Goal: Obtain resource: Obtain resource

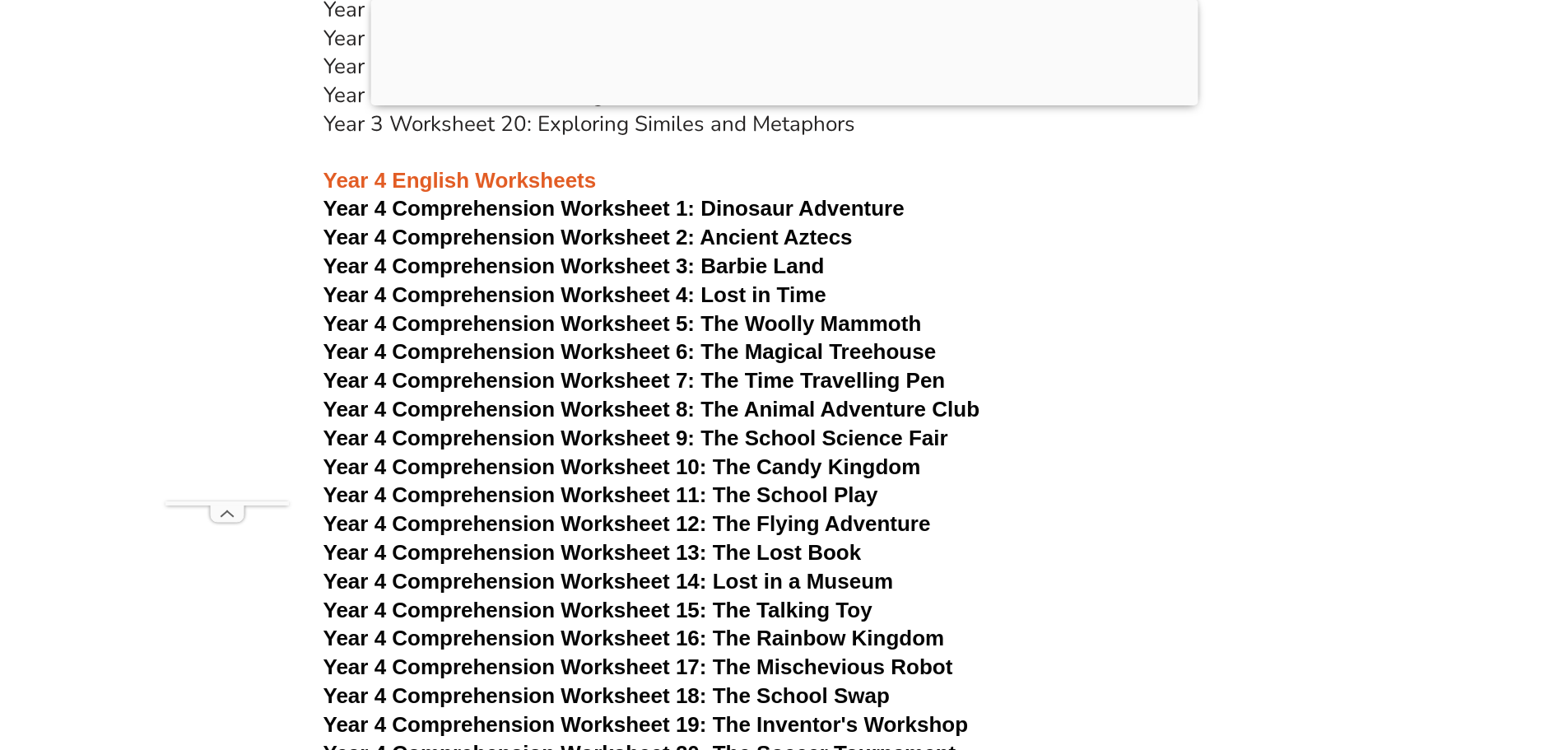
scroll to position [6253, 0]
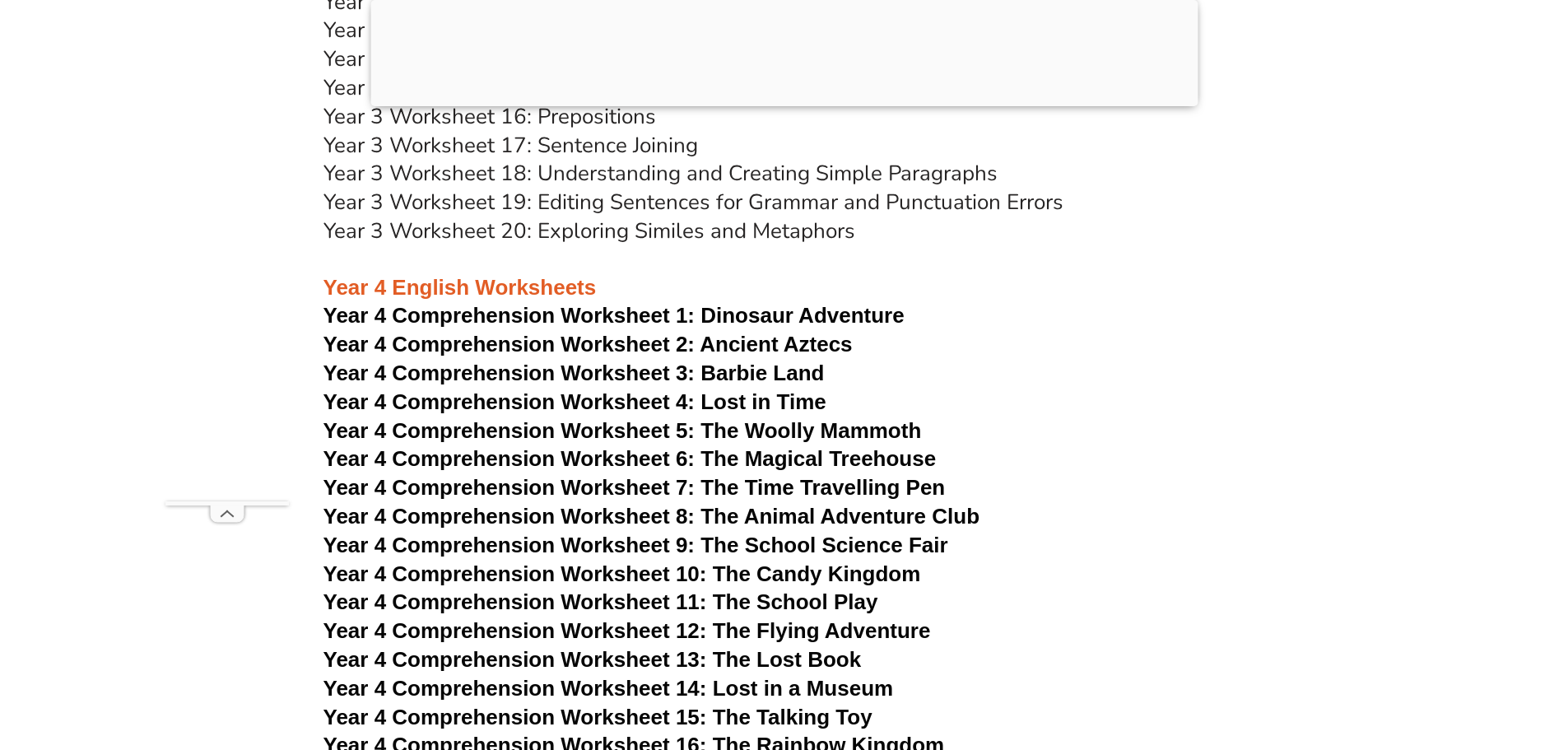
click at [720, 314] on span "Dinosaur Adventure" at bounding box center [802, 315] width 203 height 25
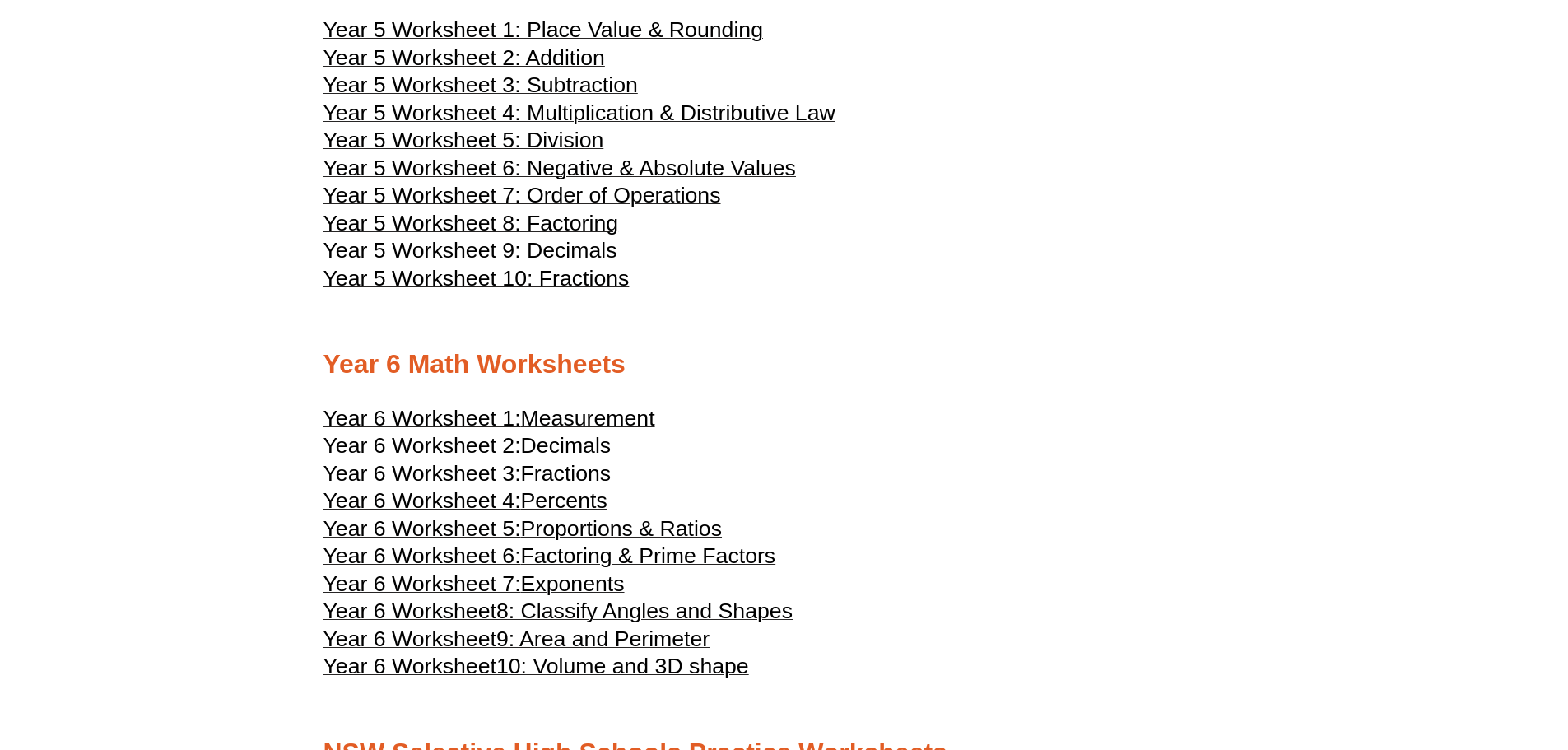
scroll to position [2141, 0]
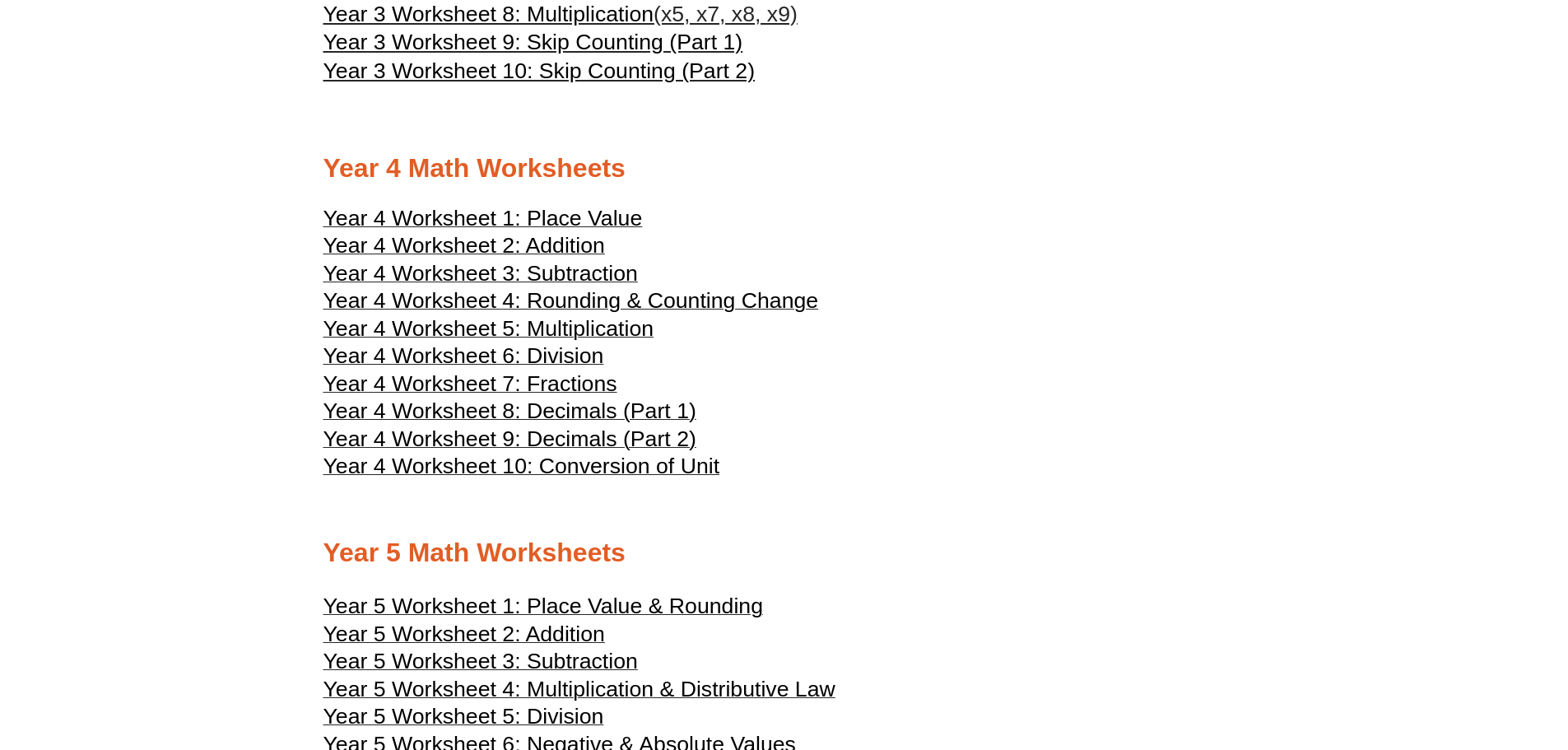
click at [571, 218] on span "Year 4 Worksheet 1: Place Value" at bounding box center [483, 218] width 319 height 25
click at [538, 245] on span "Year 4 Worksheet 2: Addition" at bounding box center [464, 246] width 282 height 25
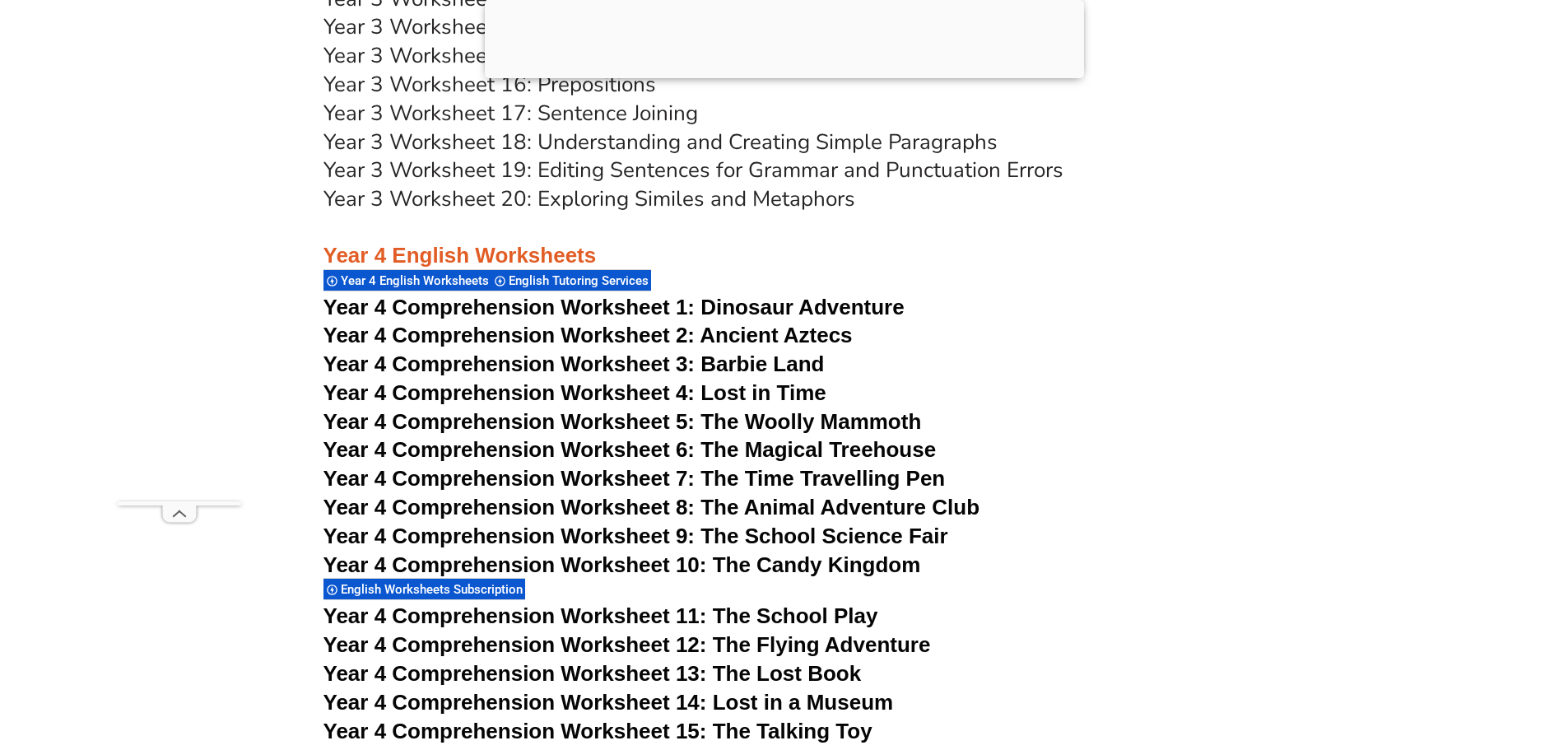
scroll to position [6665, 0]
click at [759, 335] on span "Year 4 Comprehension Worksheet 2: Ancient Aztecs" at bounding box center [588, 336] width 530 height 25
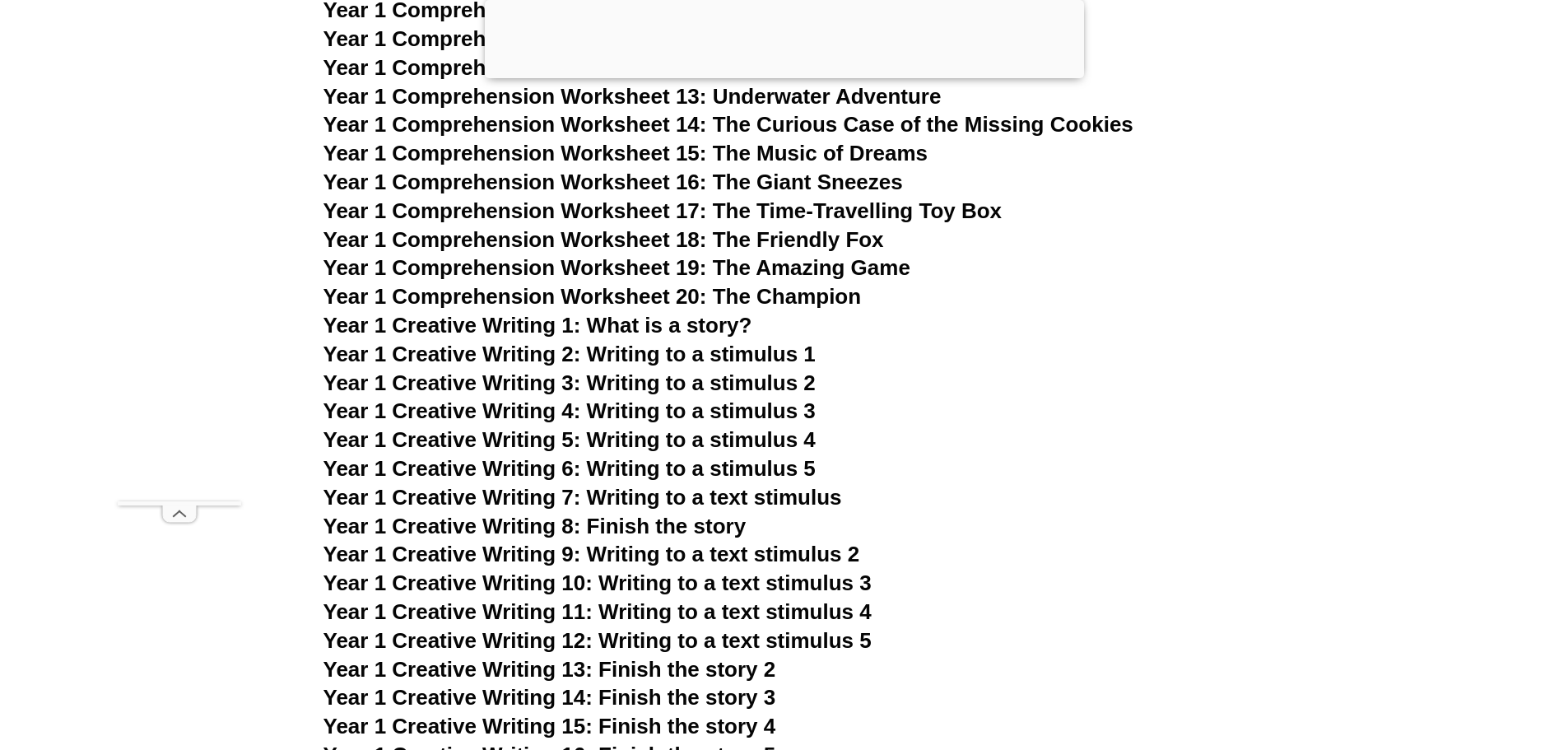
scroll to position [3042, 0]
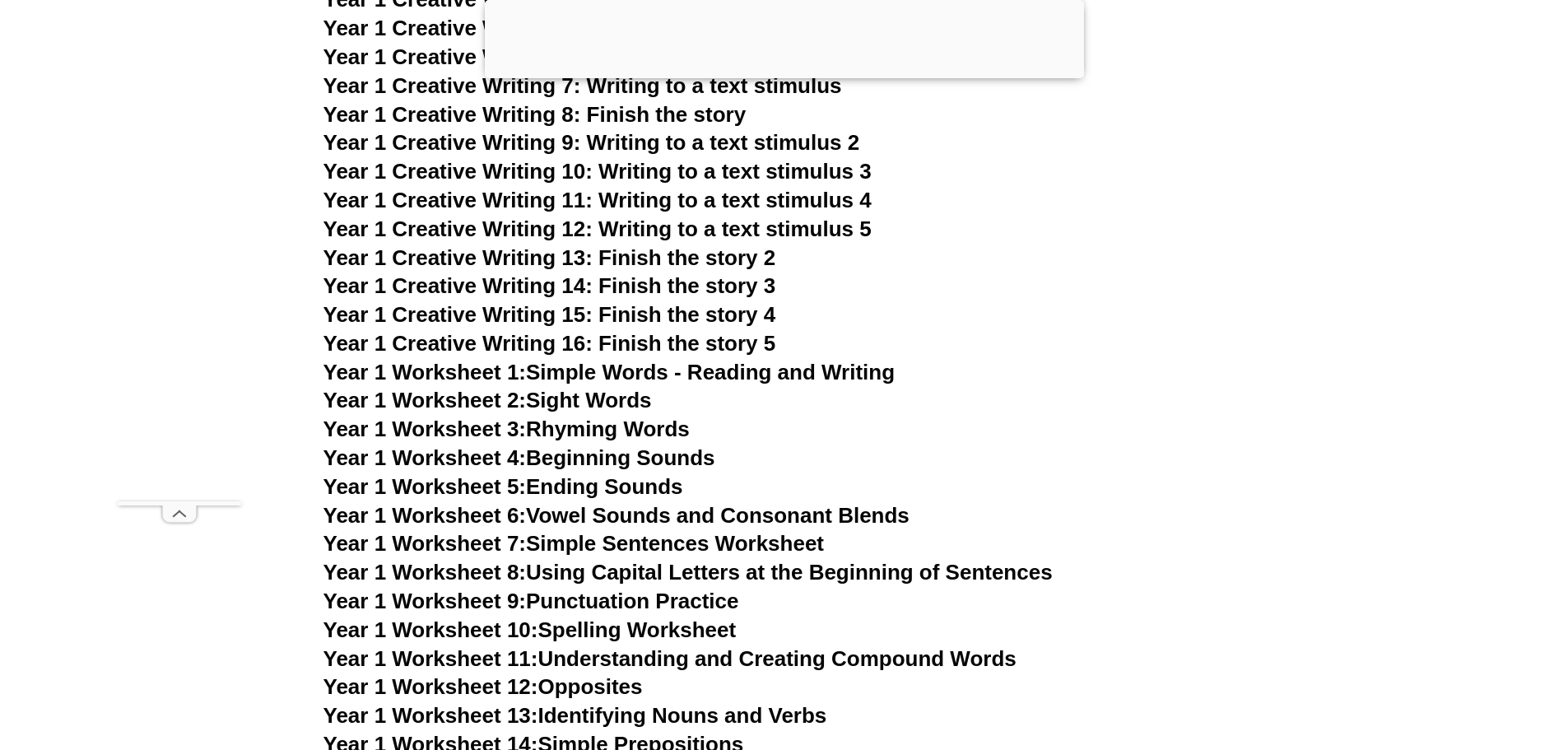
click at [659, 370] on link "Year 1 Worksheet 1: Simple Words - Reading and Writing" at bounding box center [609, 372] width 572 height 25
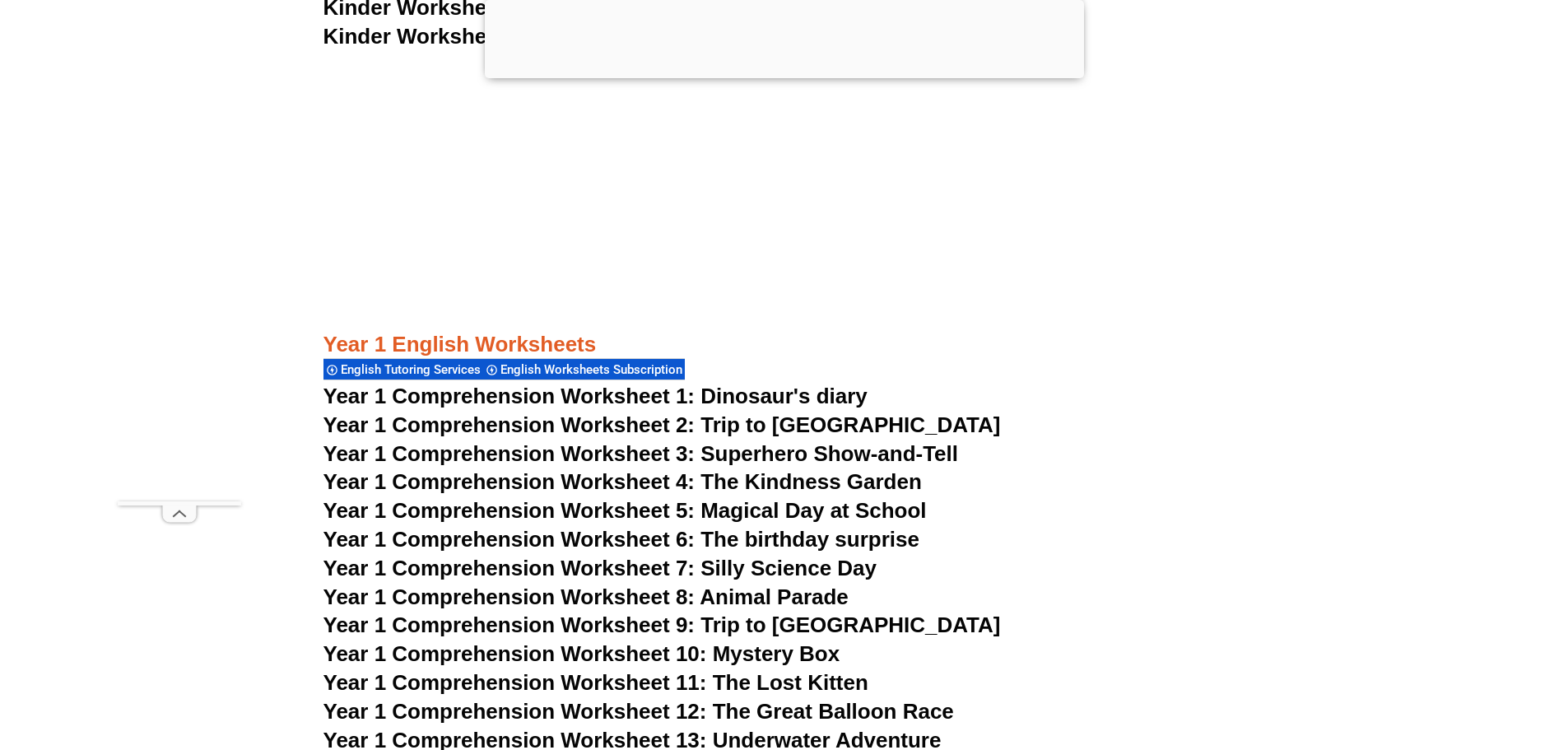
scroll to position [1971, 0]
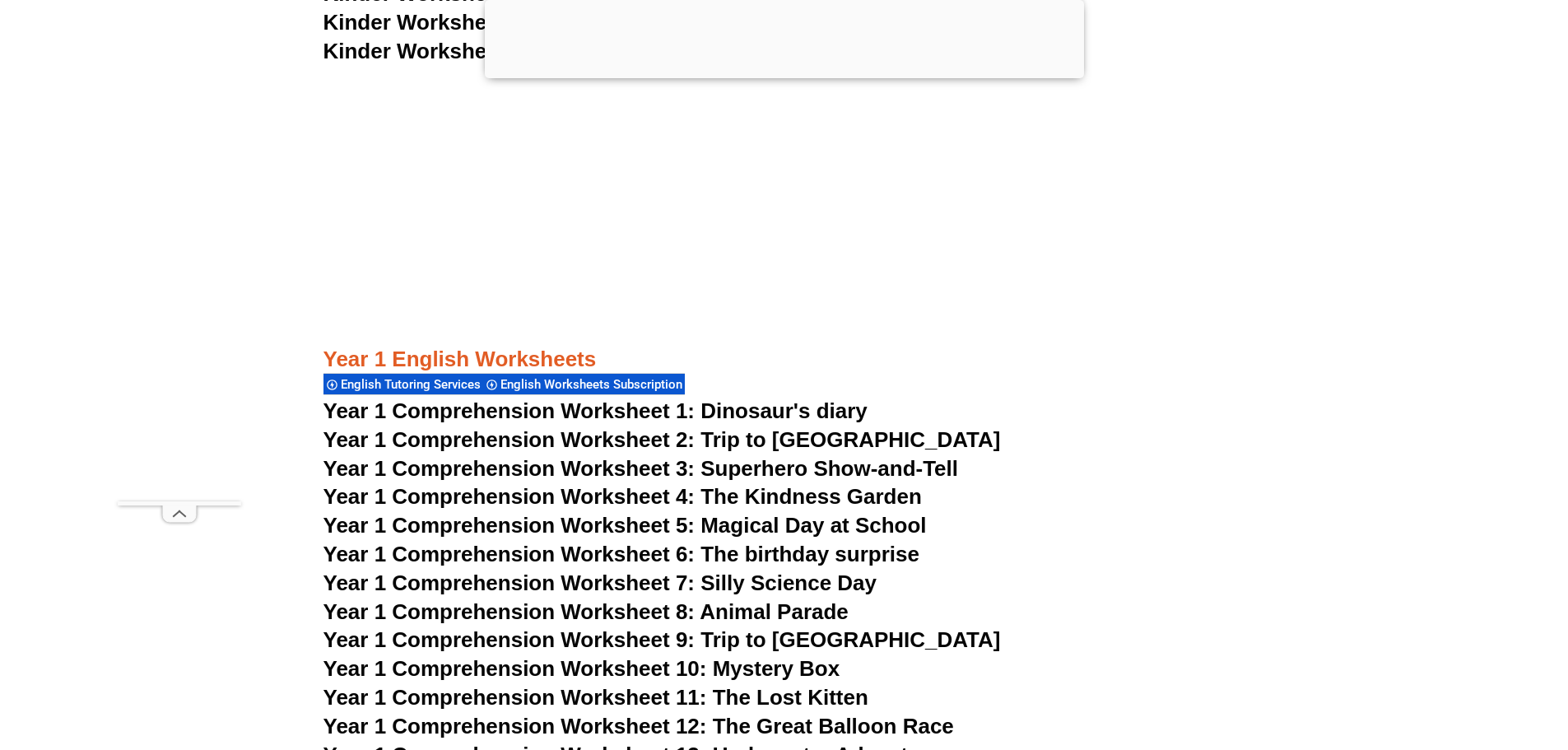
click at [809, 437] on span "Year 1 Comprehension Worksheet 2: Trip to [GEOGRAPHIC_DATA]" at bounding box center [662, 439] width 678 height 25
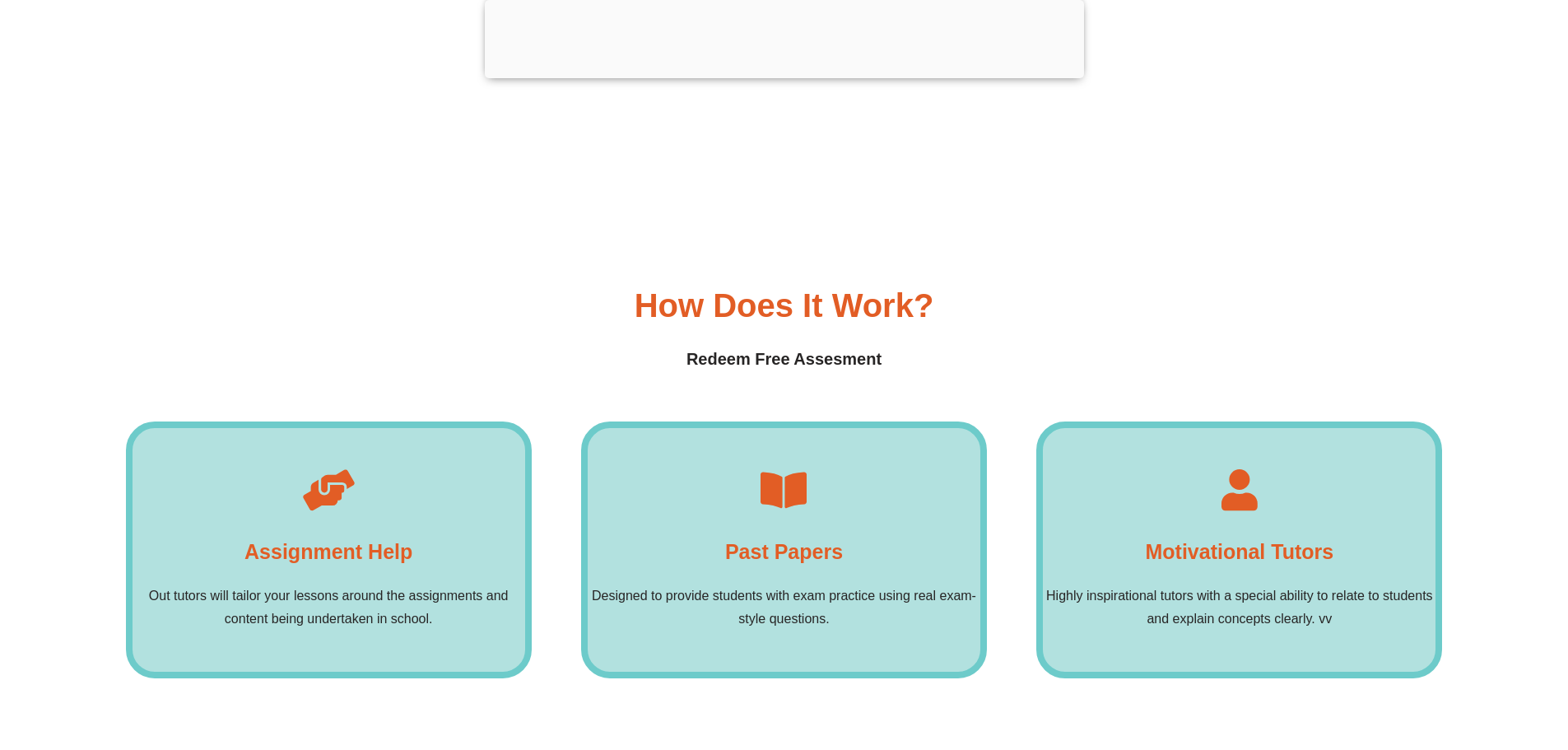
scroll to position [12099, 0]
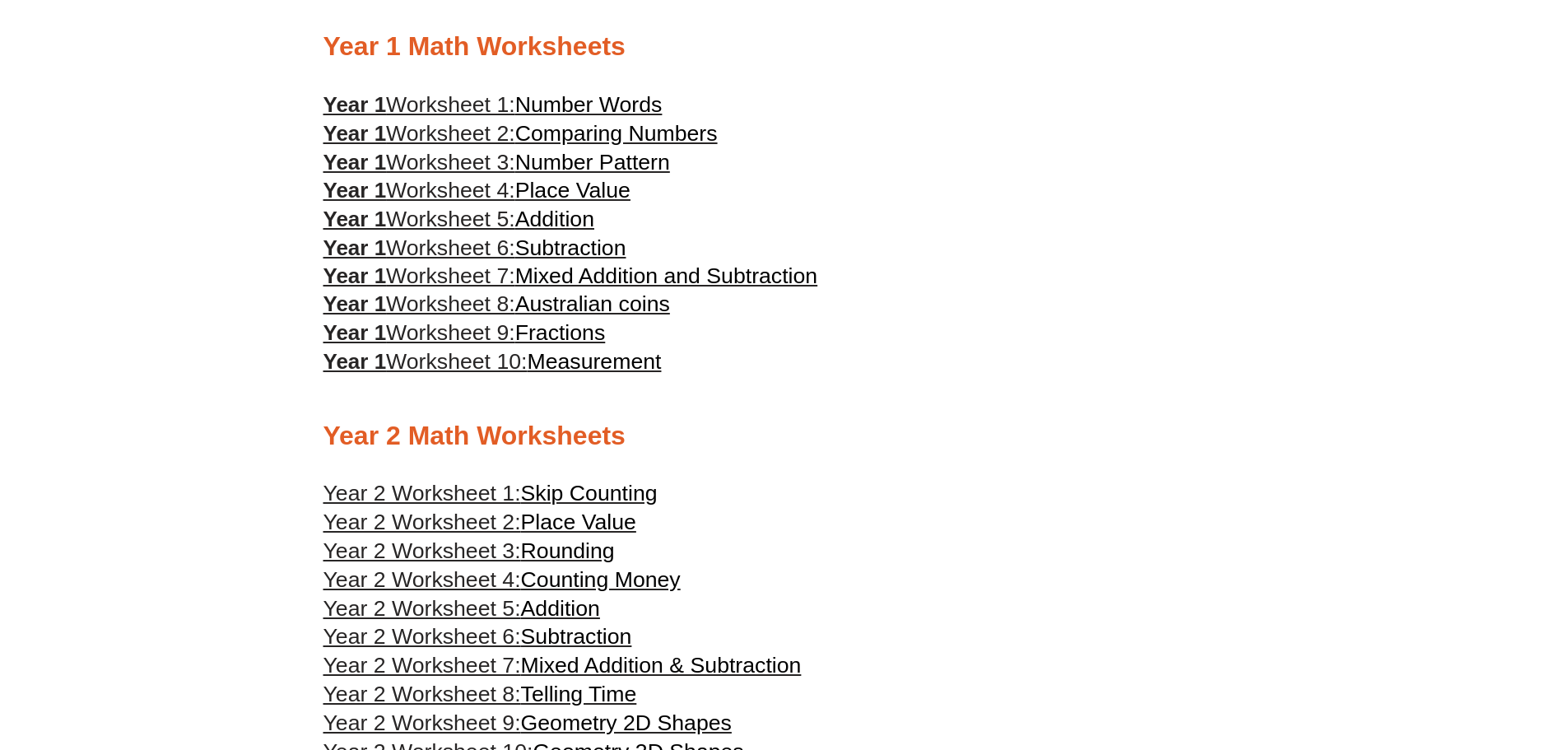
scroll to position [1065, 0]
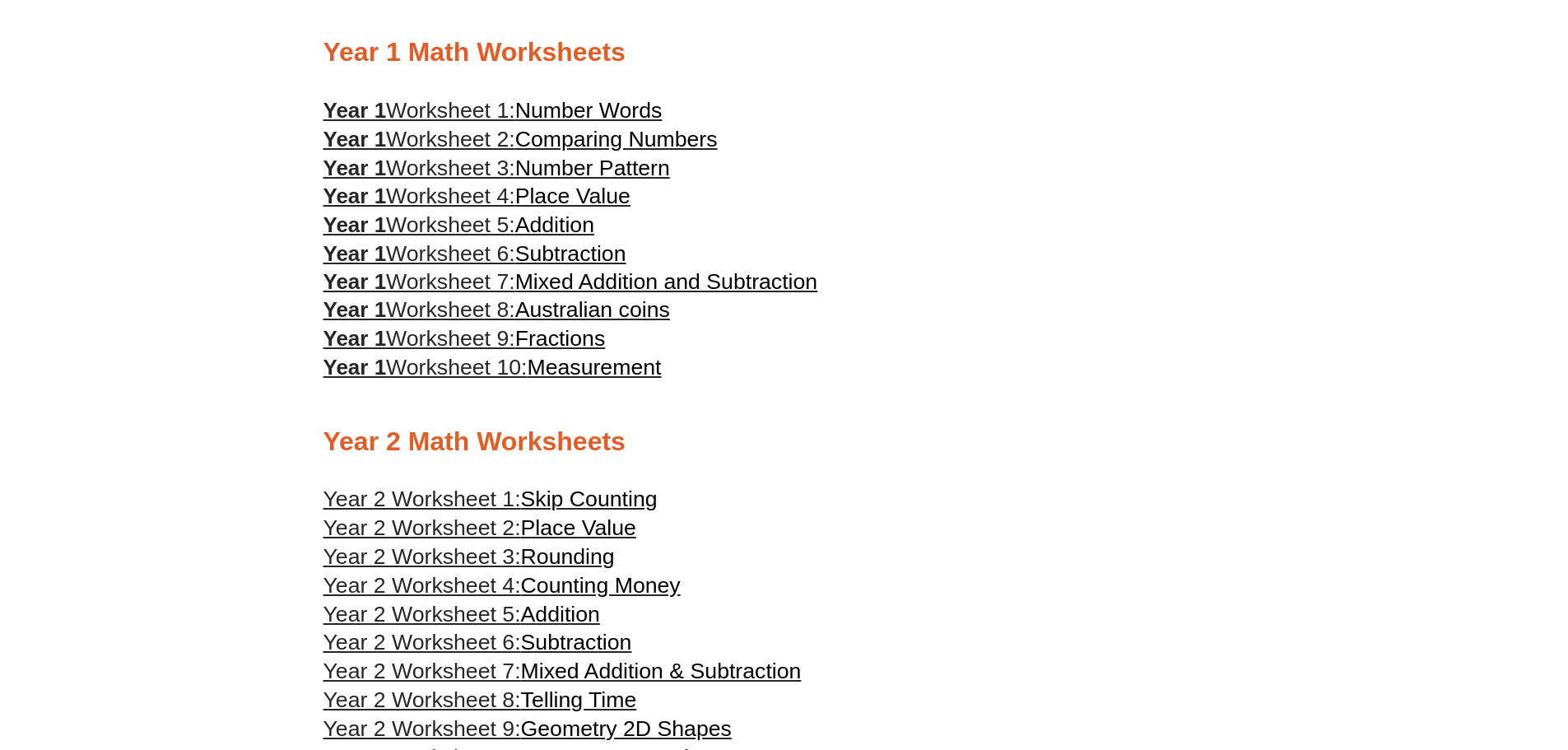
click at [638, 111] on span "Number Words" at bounding box center [589, 111] width 147 height 25
click at [484, 139] on span "Worksheet 2:" at bounding box center [450, 139] width 129 height 25
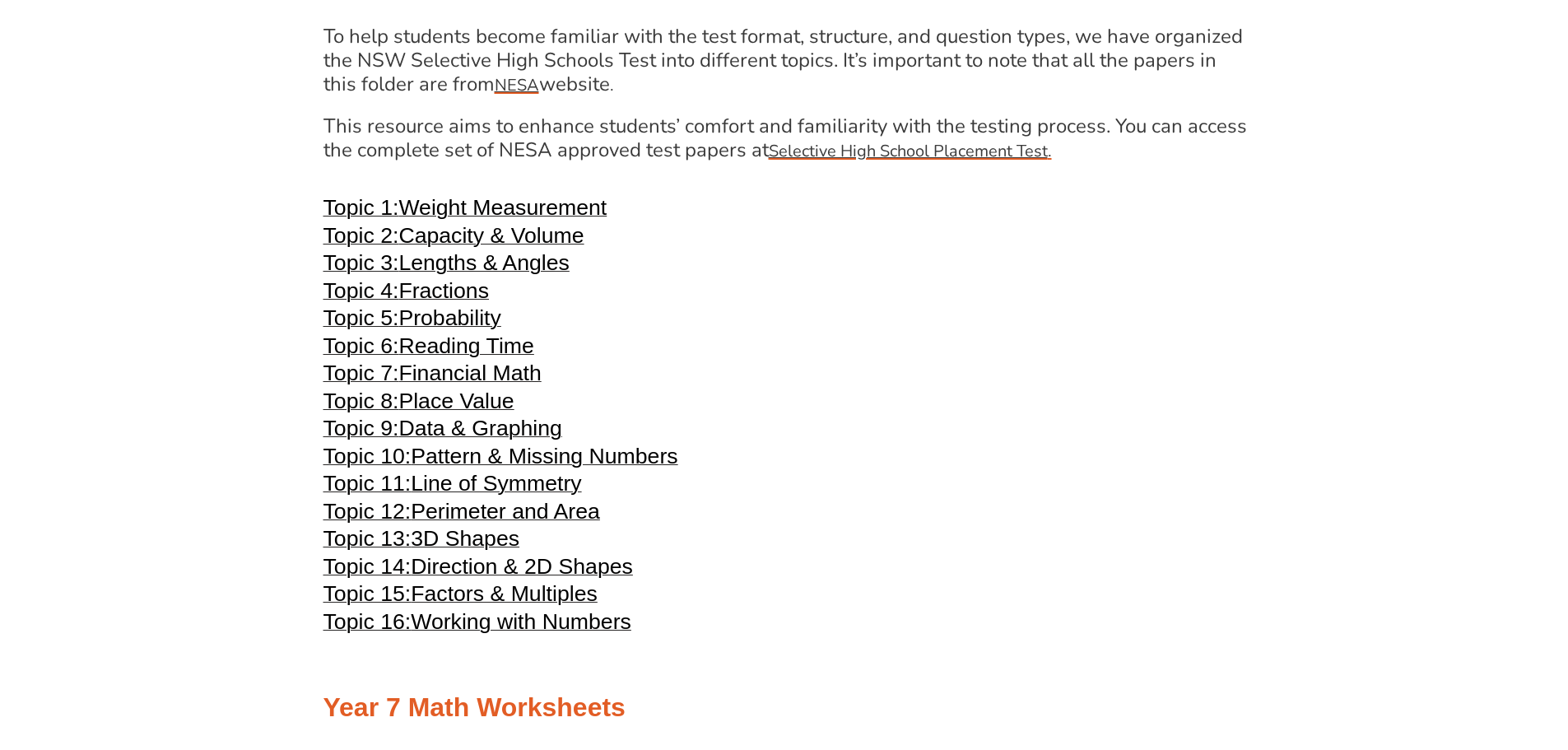
scroll to position [3453, 0]
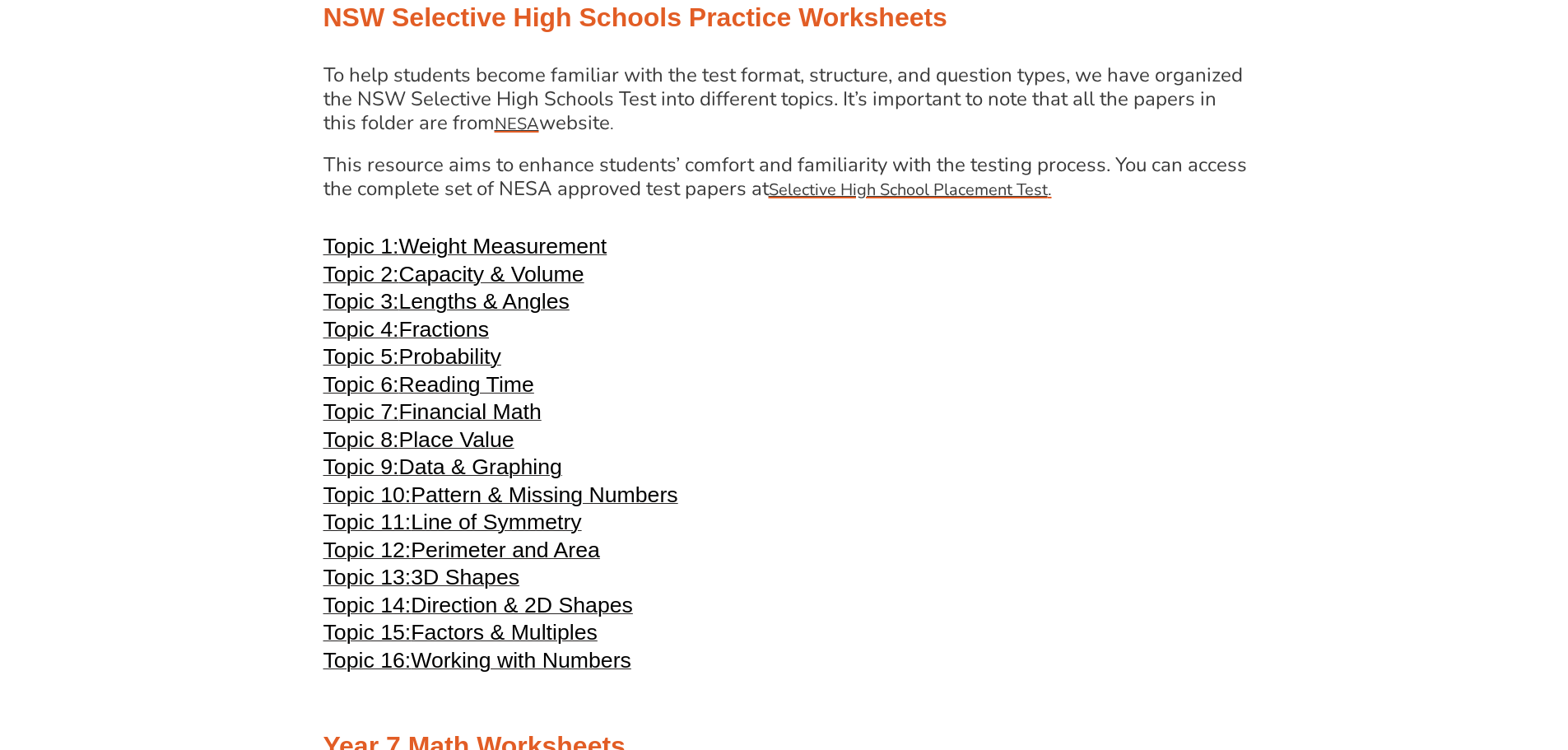
click at [516, 246] on span "Weight Measurement" at bounding box center [502, 246] width 208 height 25
